Goal: Task Accomplishment & Management: Complete application form

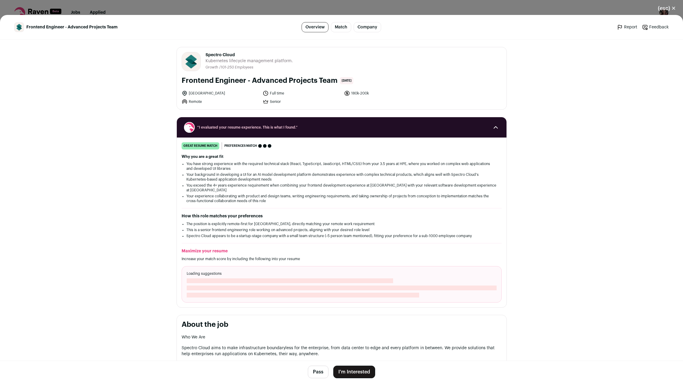
click at [368, 371] on button "I'm Interested" at bounding box center [354, 372] width 42 height 13
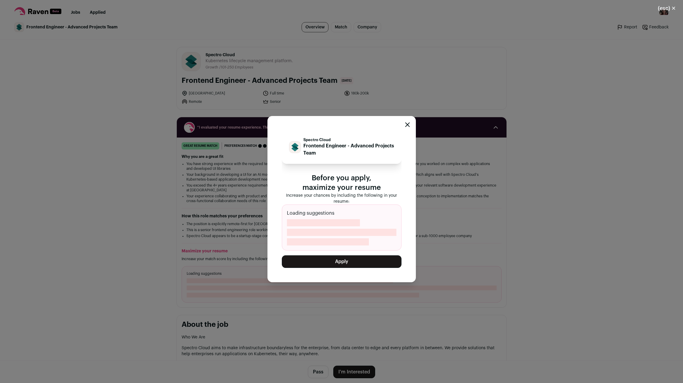
click at [325, 266] on button "Apply" at bounding box center [342, 261] width 120 height 13
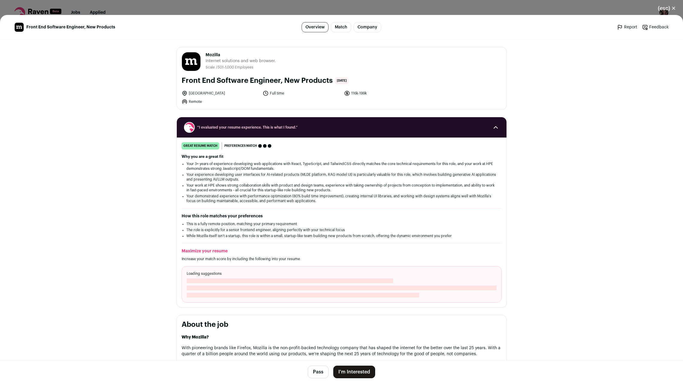
click at [365, 369] on button "I'm Interested" at bounding box center [354, 372] width 42 height 13
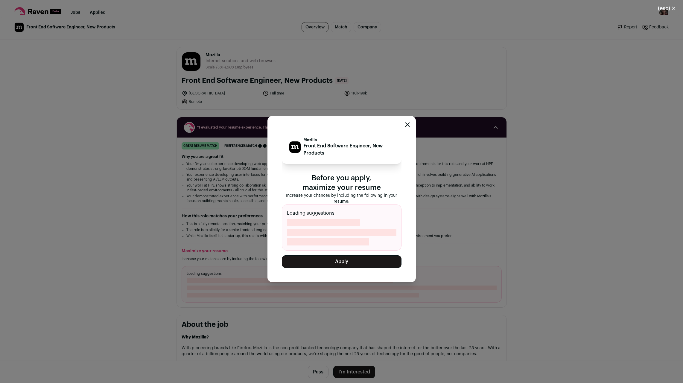
click at [336, 259] on button "Apply" at bounding box center [342, 261] width 120 height 13
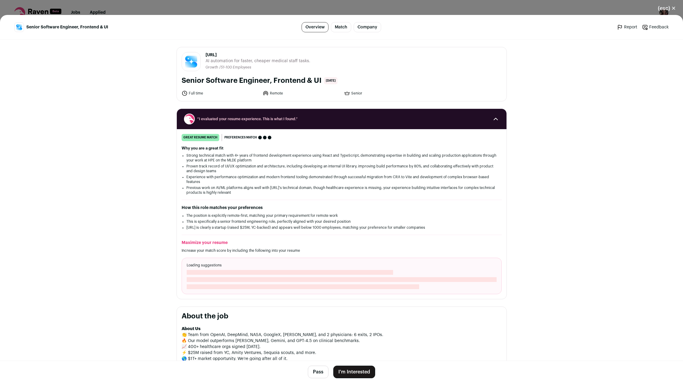
click at [359, 375] on button "I'm Interested" at bounding box center [354, 372] width 42 height 13
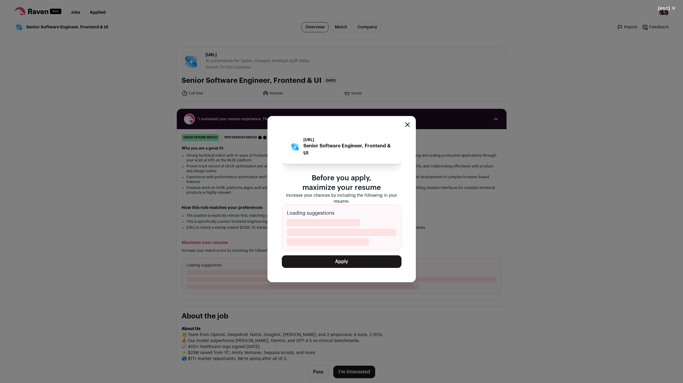
click at [342, 262] on button "Apply" at bounding box center [342, 261] width 120 height 13
